Goal: Information Seeking & Learning: Learn about a topic

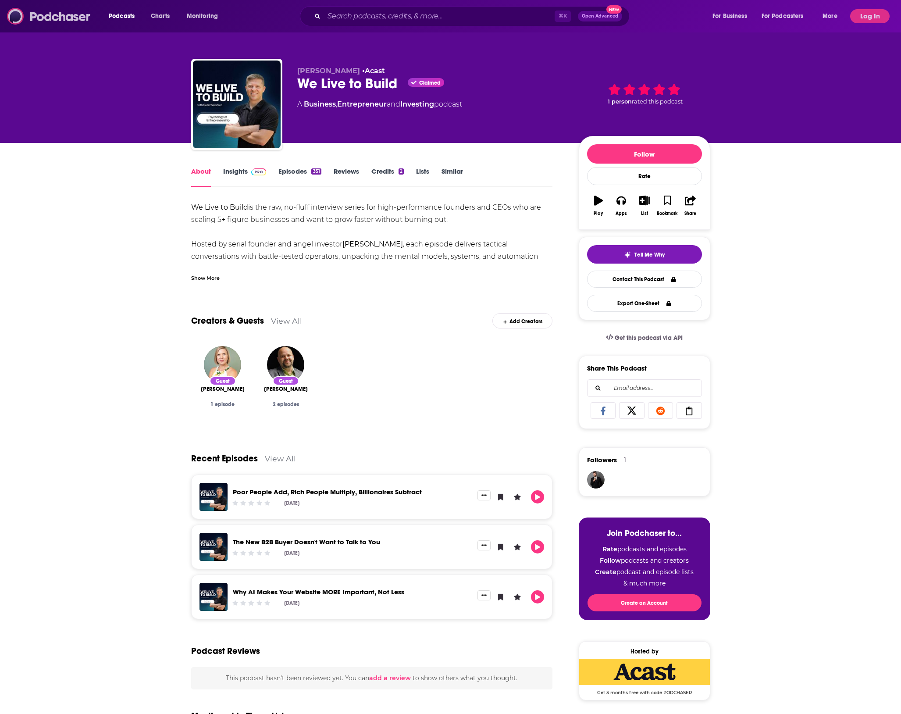
click at [86, 20] on img at bounding box center [49, 16] width 84 height 17
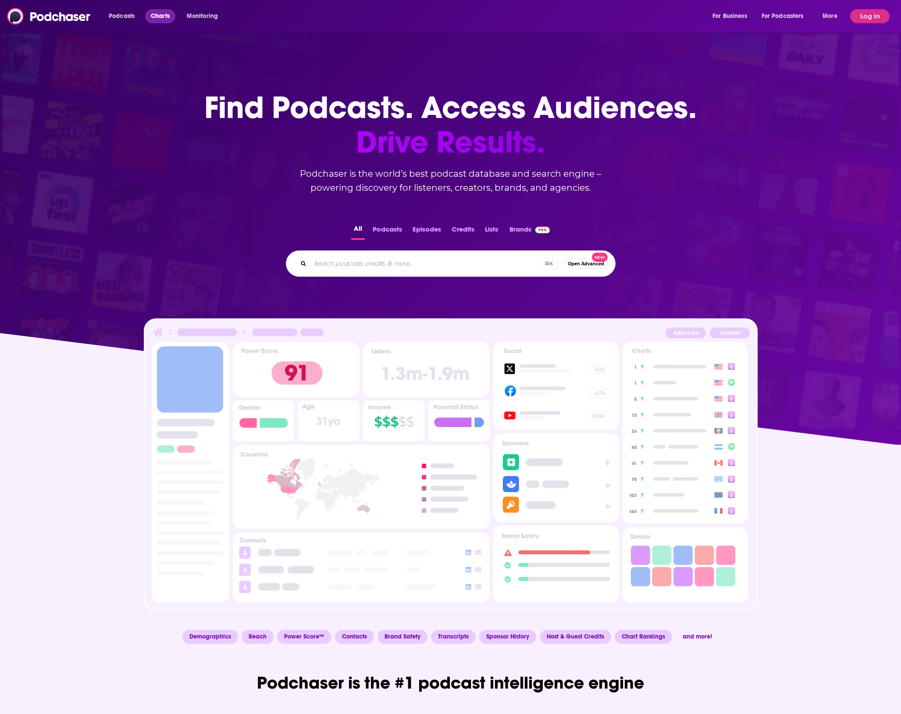
click at [150, 16] on link "Charts" at bounding box center [160, 16] width 30 height 14
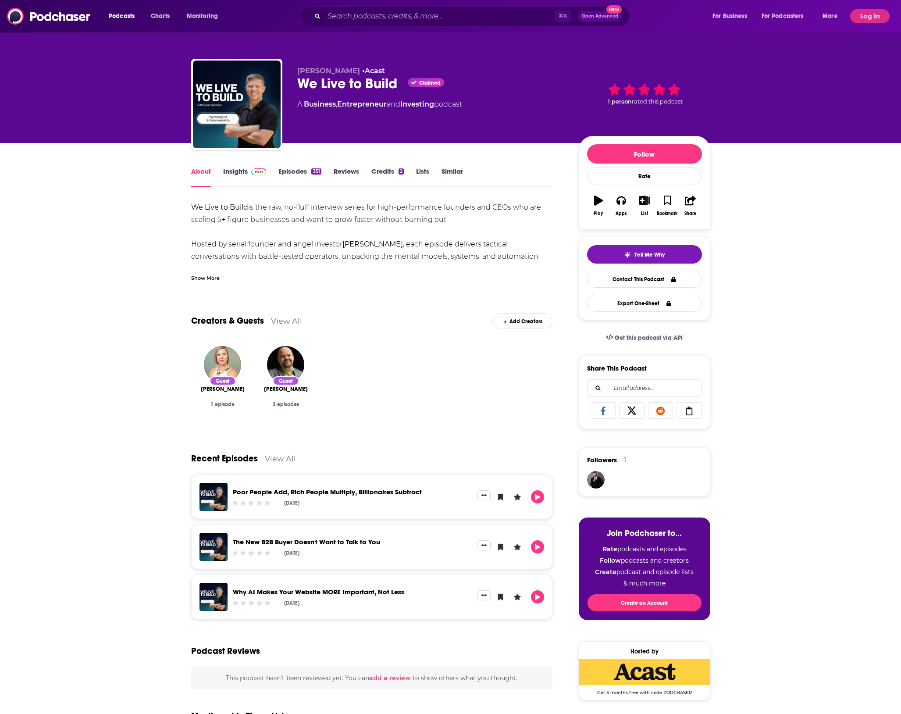
click at [464, 84] on div "We Live to Build Claimed" at bounding box center [431, 83] width 268 height 17
click at [267, 169] on img at bounding box center [258, 171] width 15 height 7
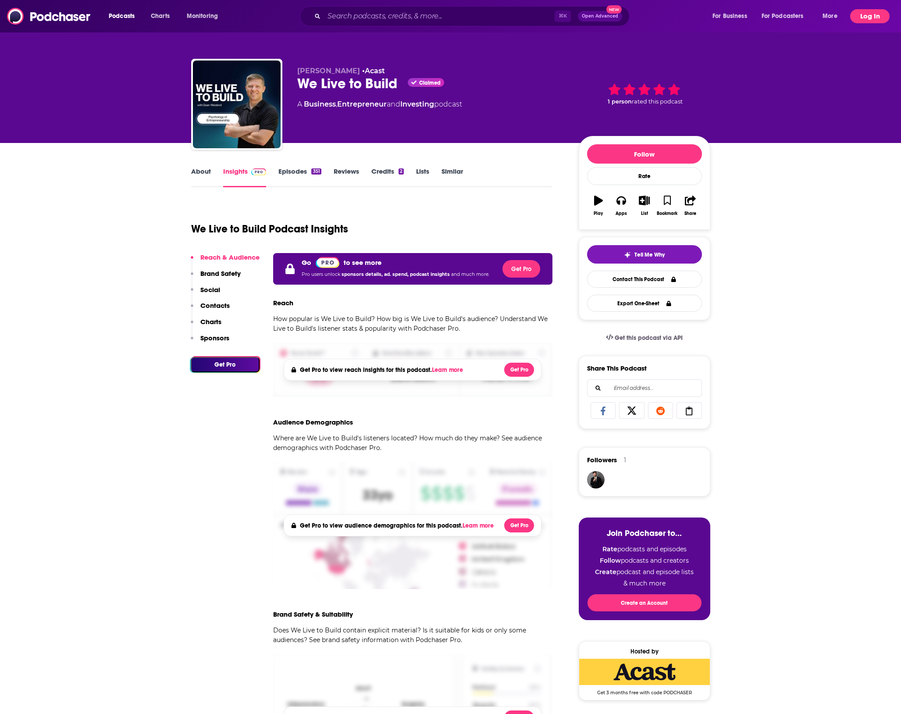
click at [871, 13] on button "Log In" at bounding box center [869, 16] width 39 height 14
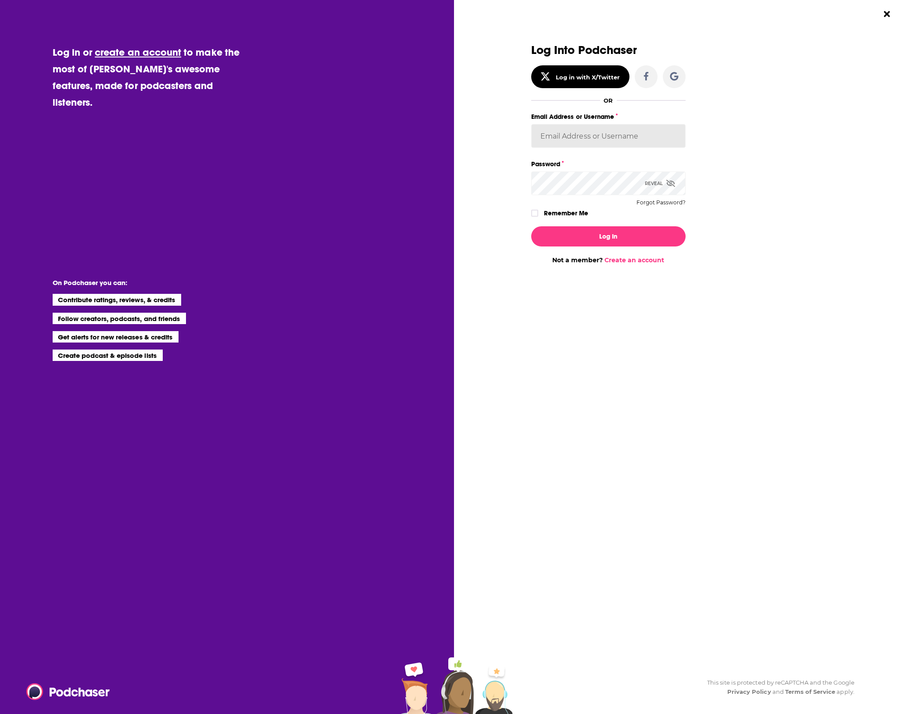
type input "prydell"
click at [589, 234] on button "Log In" at bounding box center [608, 236] width 154 height 20
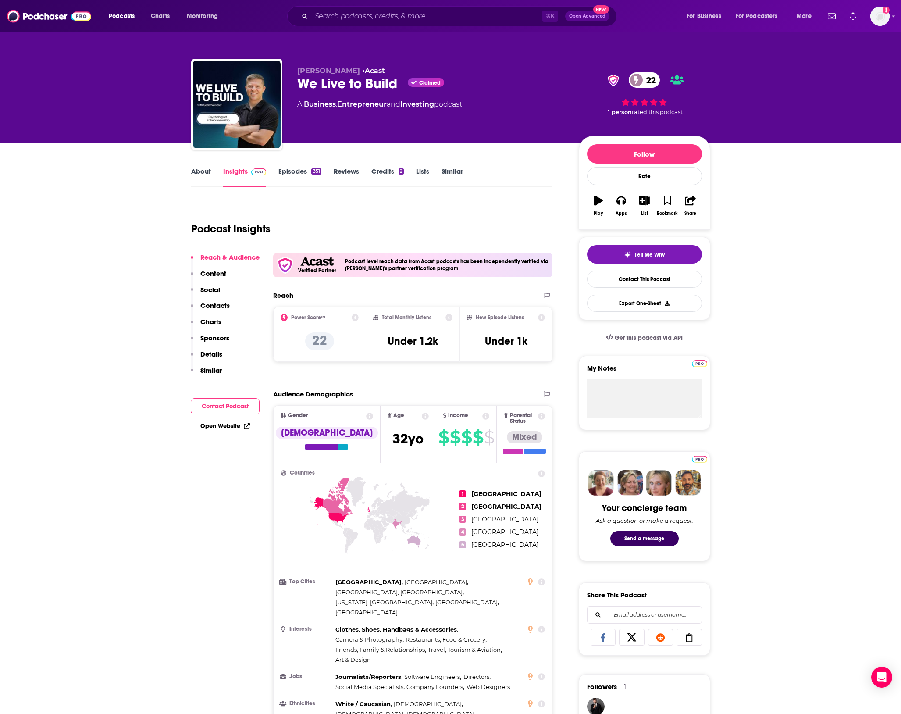
click at [329, 259] on img at bounding box center [316, 261] width 33 height 9
